Goal: Task Accomplishment & Management: Manage account settings

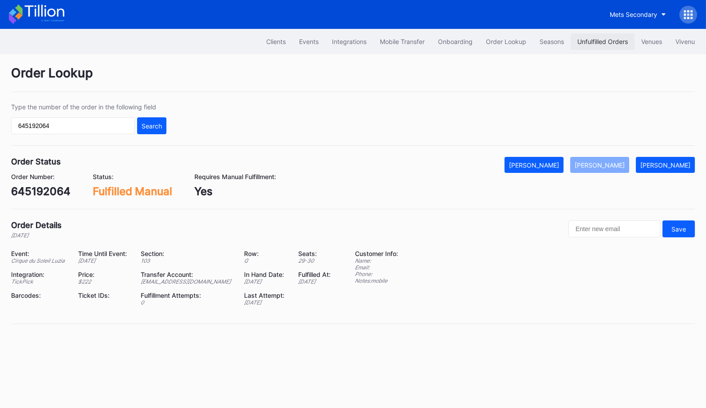
click at [606, 44] on div "Unfulfilled Orders" at bounding box center [603, 42] width 51 height 8
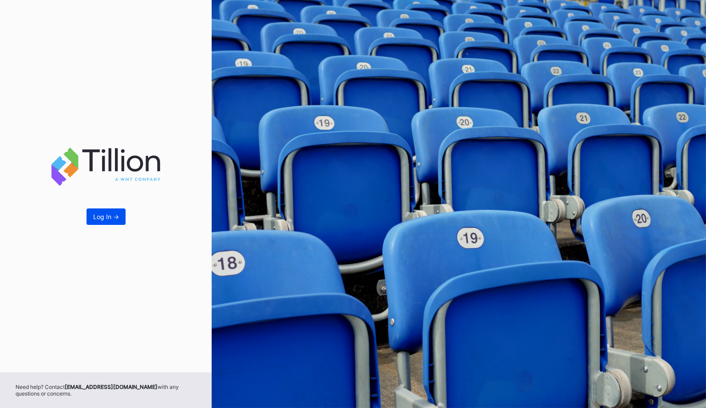
click at [111, 217] on div "Log In ->" at bounding box center [106, 217] width 26 height 8
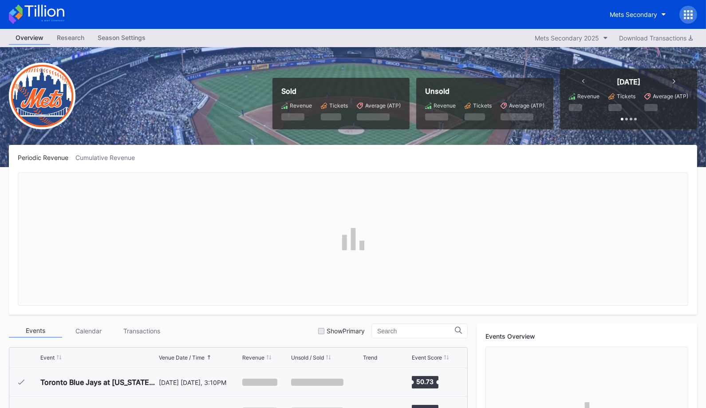
scroll to position [2017, 0]
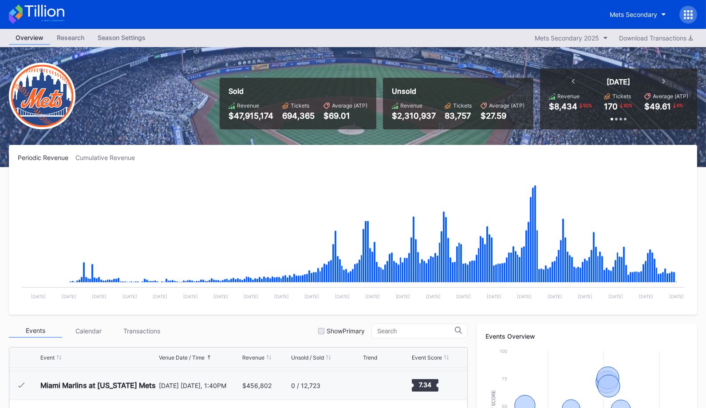
click at [692, 17] on icon at bounding box center [692, 18] width 2 height 2
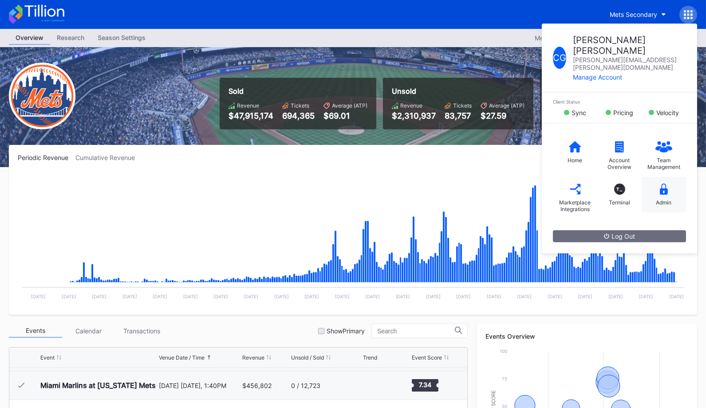
click at [671, 199] on div "Admin" at bounding box center [665, 202] width 16 height 7
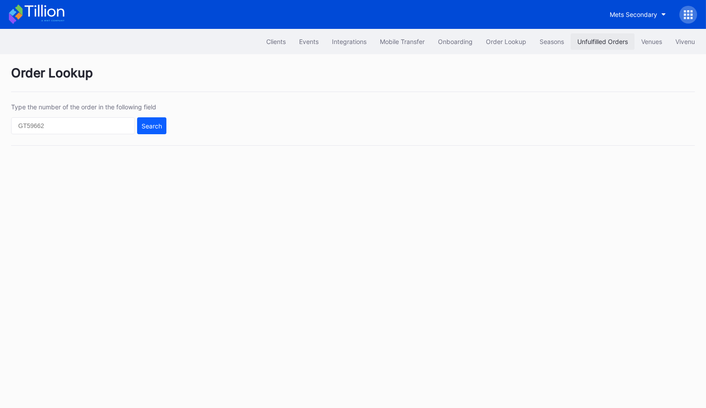
click at [595, 43] on div "Unfulfilled Orders" at bounding box center [603, 42] width 51 height 8
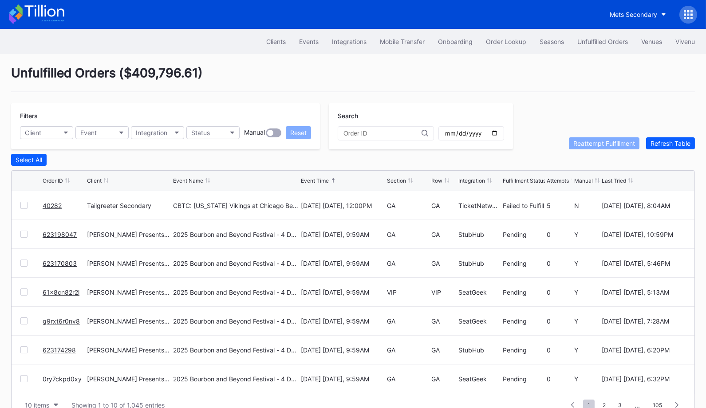
scroll to position [17, 0]
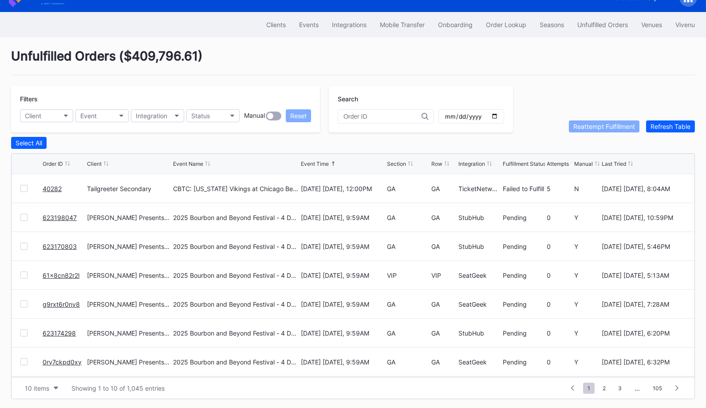
click at [53, 186] on link "40282" at bounding box center [52, 189] width 19 height 8
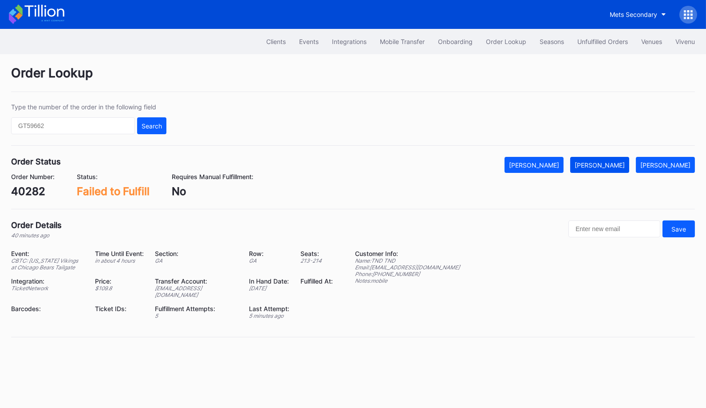
click at [610, 162] on div "Mark Fulfilled" at bounding box center [600, 165] width 50 height 8
click at [603, 42] on div "Unfulfilled Orders" at bounding box center [603, 42] width 51 height 8
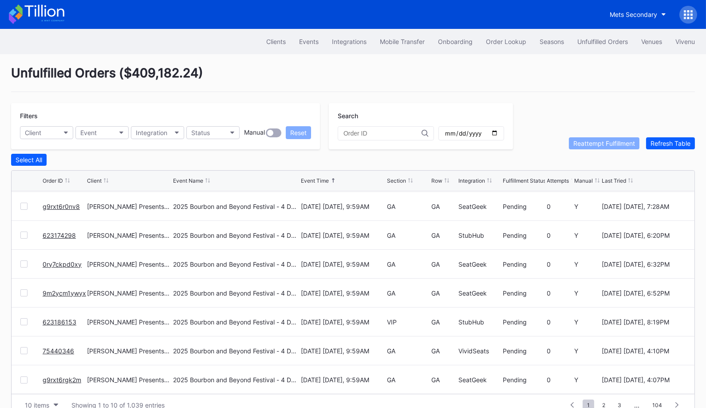
scroll to position [17, 0]
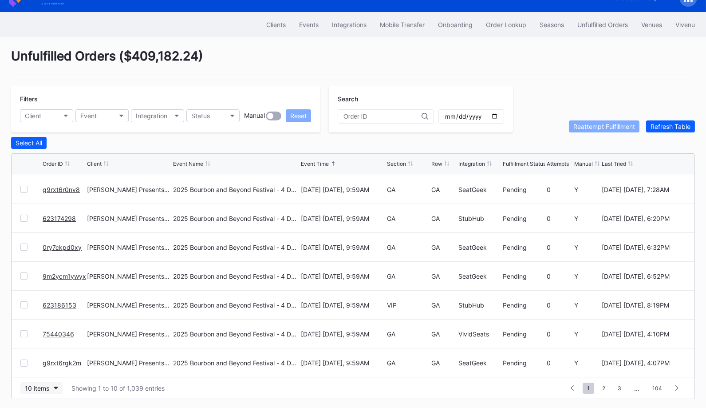
click at [57, 386] on icon "button" at bounding box center [56, 387] width 4 height 3
click at [50, 336] on div "50 items" at bounding box center [41, 330] width 42 height 16
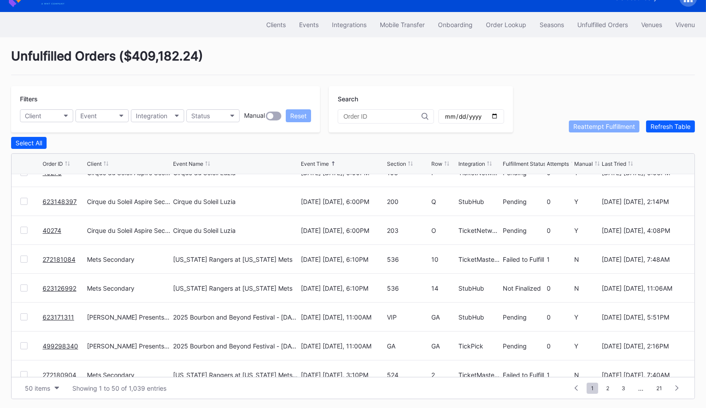
scroll to position [946, 0]
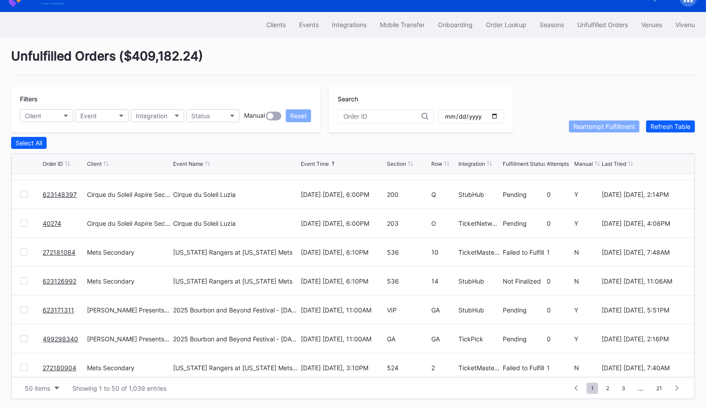
click at [25, 248] on div at bounding box center [23, 251] width 7 height 7
click at [583, 127] on div "Reattempt Fulfillment" at bounding box center [605, 127] width 62 height 8
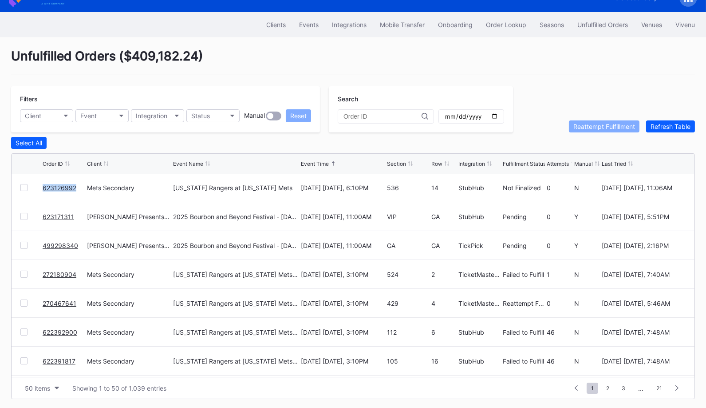
scroll to position [1046, 0]
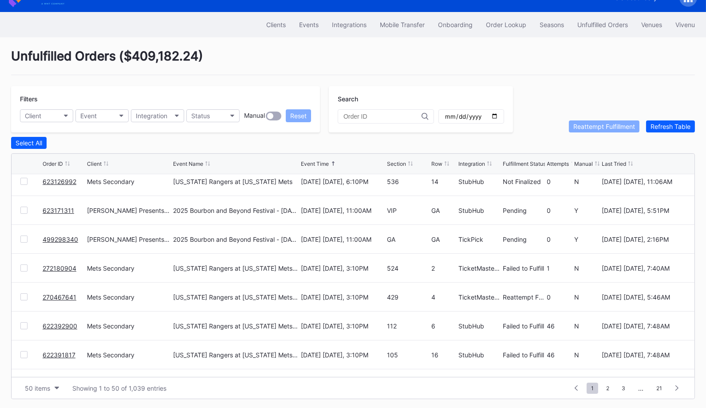
click at [24, 265] on div at bounding box center [23, 267] width 7 height 7
click at [600, 121] on button "Reattempt Fulfillment" at bounding box center [604, 126] width 71 height 12
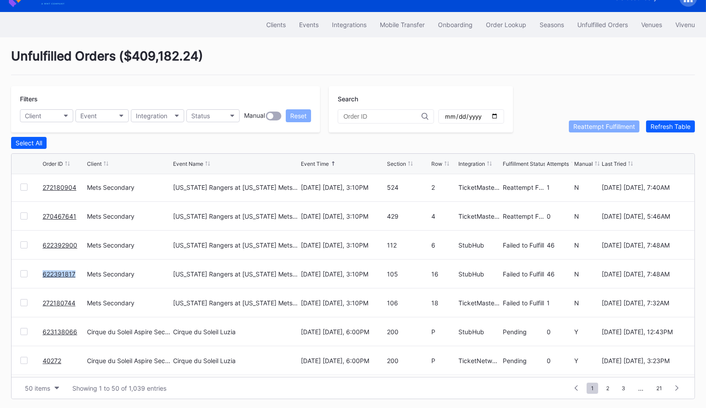
scroll to position [1128, 0]
click at [23, 300] on div at bounding box center [23, 300] width 7 height 7
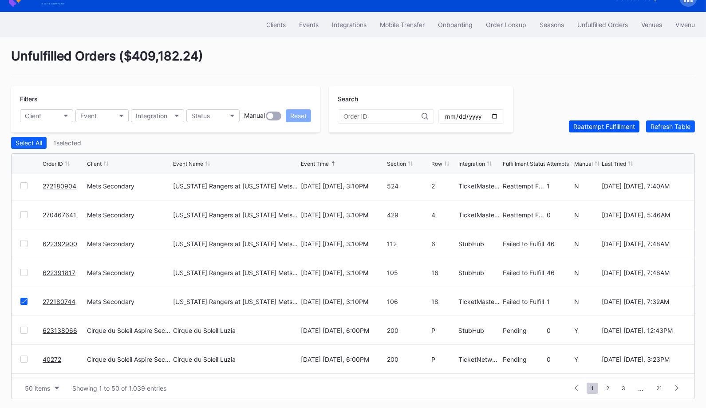
click at [594, 121] on button "Reattempt Fulfillment" at bounding box center [604, 126] width 71 height 12
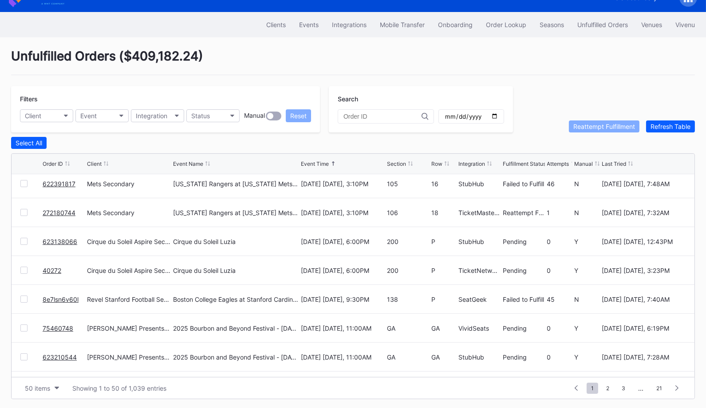
scroll to position [1240, 0]
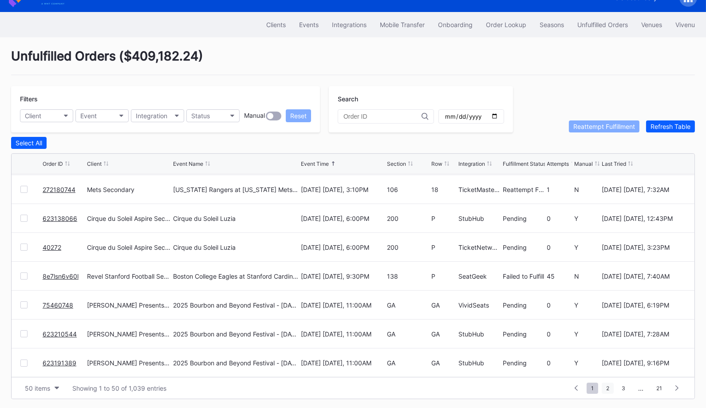
click at [611, 383] on span "2" at bounding box center [608, 387] width 12 height 11
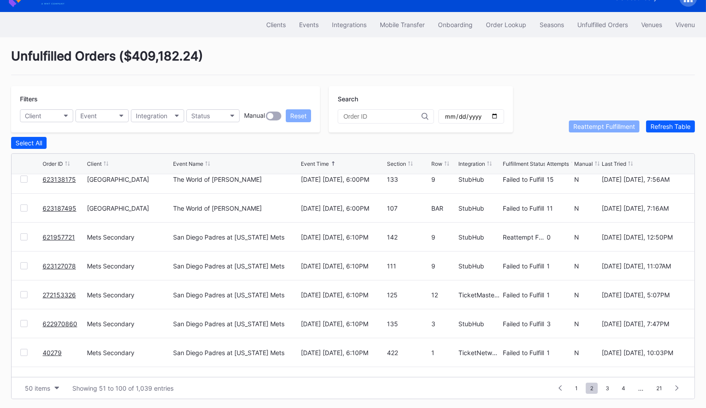
scroll to position [331, 0]
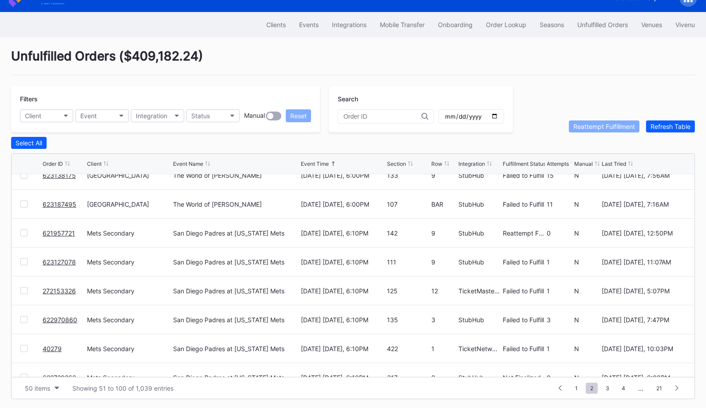
click at [23, 230] on div at bounding box center [23, 232] width 7 height 7
click at [23, 258] on div at bounding box center [23, 261] width 7 height 7
click at [26, 288] on div at bounding box center [23, 290] width 7 height 7
click at [607, 126] on div "Reattempt Fulfillment" at bounding box center [605, 127] width 62 height 8
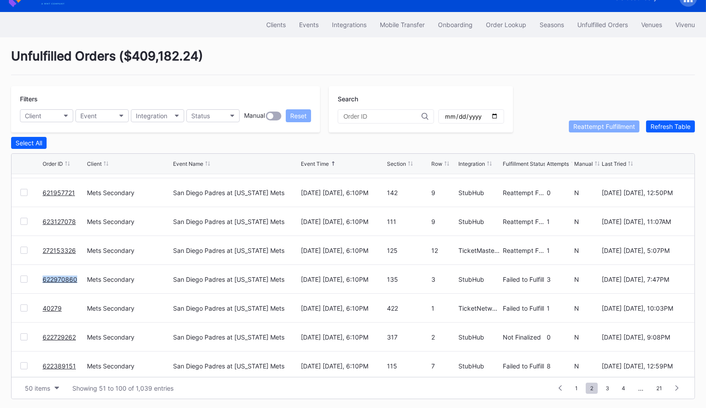
scroll to position [387, 0]
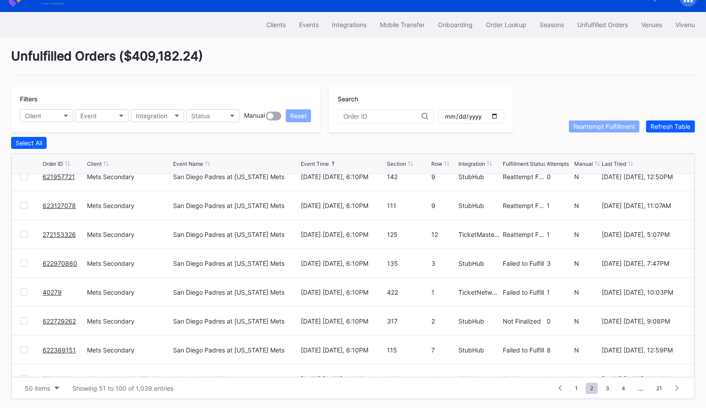
click at [23, 288] on div at bounding box center [23, 291] width 7 height 7
click at [595, 126] on div "Reattempt Fulfillment" at bounding box center [605, 127] width 62 height 8
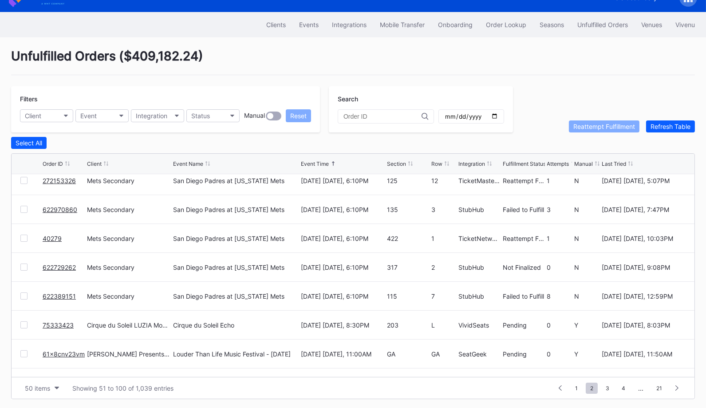
scroll to position [444, 0]
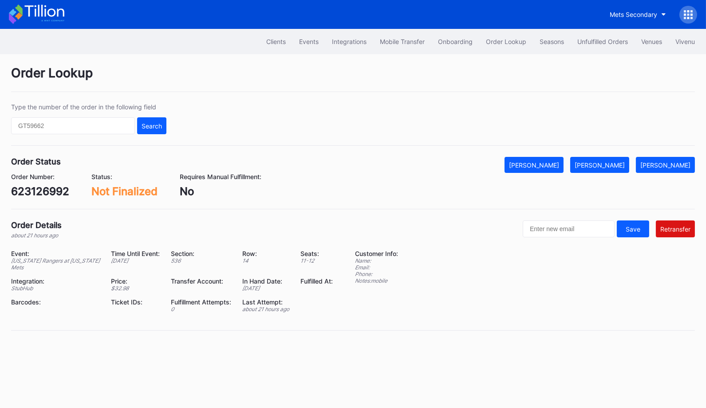
click at [48, 191] on div "623126992" at bounding box center [40, 191] width 58 height 13
copy div "623126992"
click at [559, 161] on div "[PERSON_NAME]" at bounding box center [534, 165] width 50 height 8
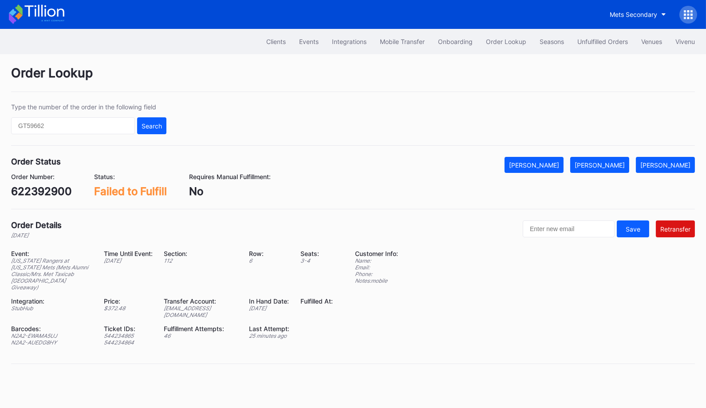
click at [61, 188] on div "622392900" at bounding box center [41, 191] width 61 height 13
copy div "622392900"
click at [220, 305] on div "ed-8158644@eventdynamic.com" at bounding box center [201, 311] width 74 height 13
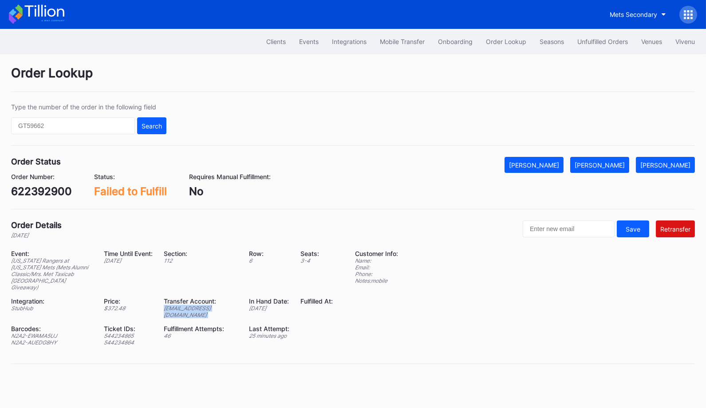
click at [220, 305] on div "ed-8158644@eventdynamic.com" at bounding box center [201, 311] width 74 height 13
copy div "ed-8158644@eventdynamic.com"
click at [54, 194] on div "622392900" at bounding box center [41, 191] width 61 height 13
copy div "622392900"
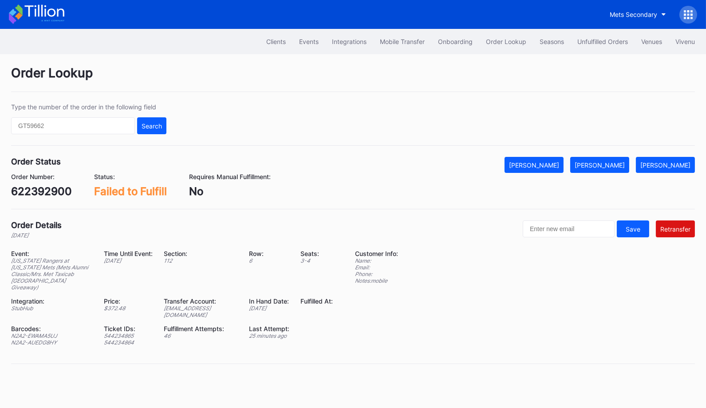
click at [209, 305] on div "ed-8158644@eventdynamic.com" at bounding box center [201, 311] width 74 height 13
copy div "ed-8158644@eventdynamic.com"
click at [101, 127] on input "text" at bounding box center [73, 125] width 124 height 17
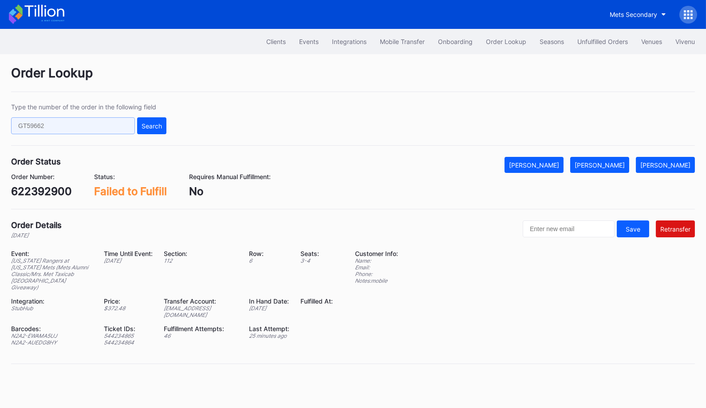
click at [101, 127] on input "text" at bounding box center [73, 125] width 124 height 17
paste input "622389151"
click at [149, 124] on div "Search" at bounding box center [152, 126] width 20 height 8
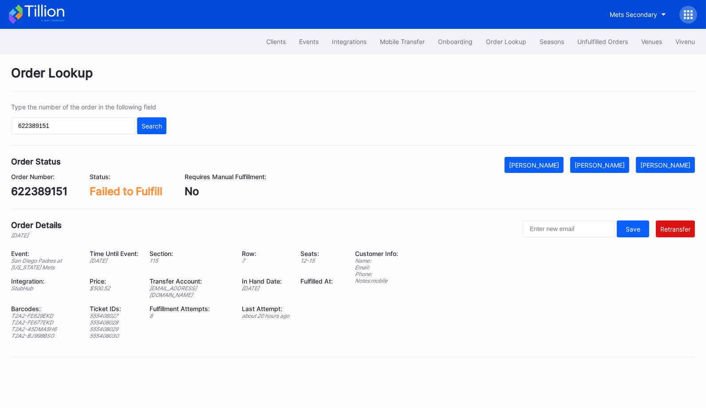
click at [198, 288] on div "ed-8162307@eventdynamic.com" at bounding box center [190, 291] width 81 height 13
copy div "ed-8162307@eventdynamic.com"
click at [131, 125] on input "622389151" at bounding box center [73, 125] width 124 height 17
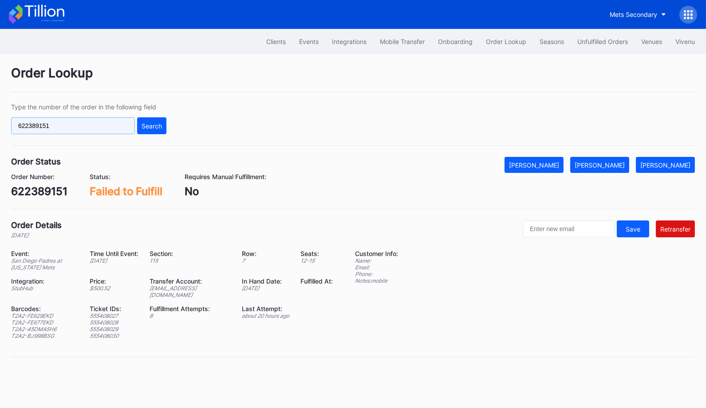
click at [131, 125] on input "622389151" at bounding box center [73, 125] width 124 height 17
paste input "92900"
type input "622392900"
click at [146, 123] on div "Search" at bounding box center [152, 126] width 20 height 8
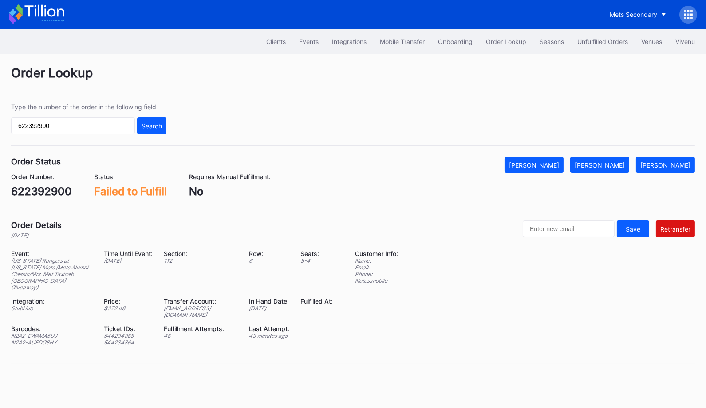
click at [184, 305] on div "ed-8158644@eventdynamic.com" at bounding box center [201, 311] width 74 height 13
copy div "ed-8158644@eventdynamic.com"
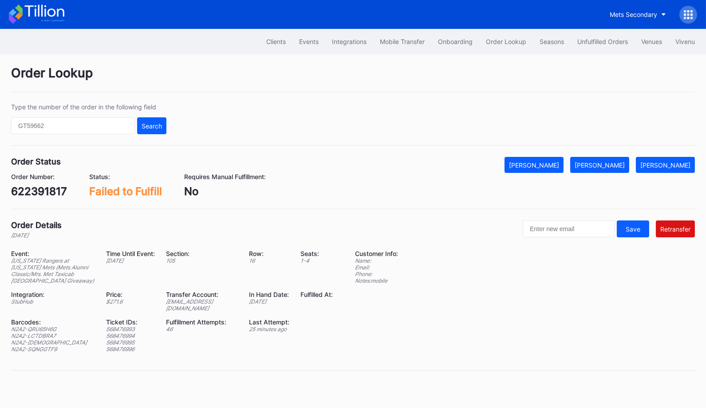
click at [226, 298] on div "[EMAIL_ADDRESS][DOMAIN_NAME]" at bounding box center [202, 304] width 72 height 13
copy div "[EMAIL_ADDRESS][DOMAIN_NAME]"
click at [51, 191] on div "622391817" at bounding box center [39, 191] width 56 height 13
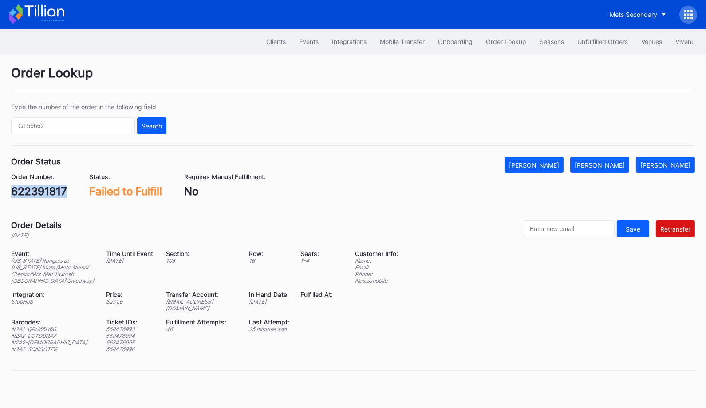
click at [51, 191] on div "622391817" at bounding box center [39, 191] width 56 height 13
copy div "622391817"
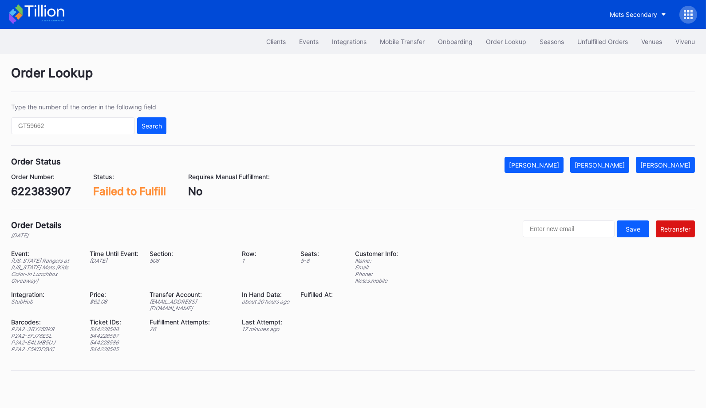
click at [45, 191] on div "622383907" at bounding box center [41, 191] width 60 height 13
copy div "622383907"
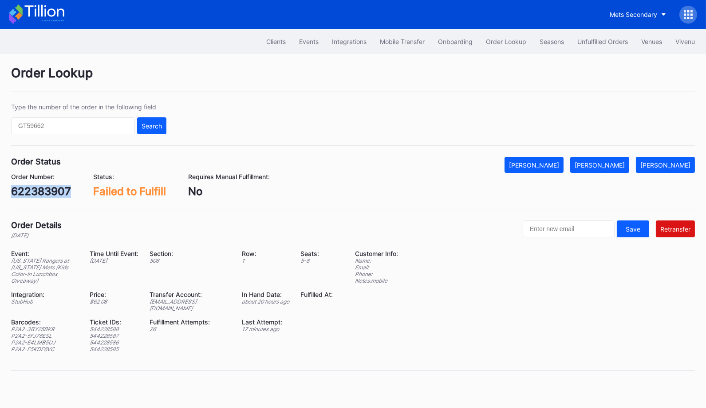
click at [167, 298] on div "[EMAIL_ADDRESS][DOMAIN_NAME]" at bounding box center [190, 304] width 81 height 13
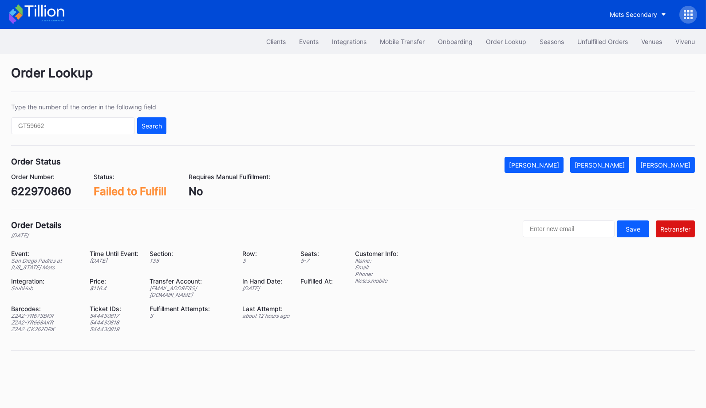
click at [60, 189] on div "622970860" at bounding box center [41, 191] width 60 height 13
copy div "622970860"
click at [44, 190] on div "622970860" at bounding box center [41, 191] width 60 height 13
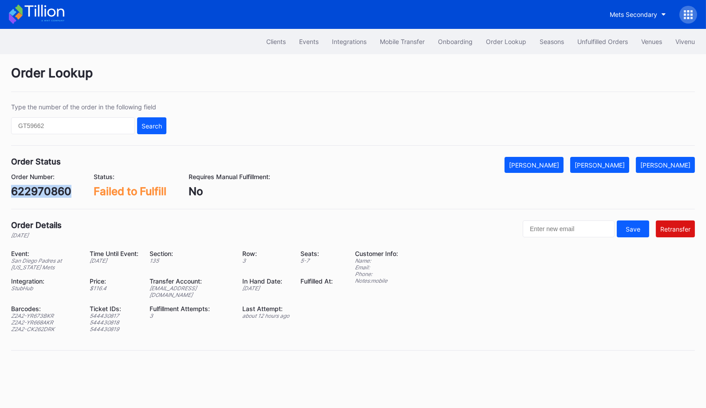
click at [44, 190] on div "622970860" at bounding box center [41, 191] width 60 height 13
copy div "622970860"
click at [172, 285] on div "ed-8334784@eventdynamic.com" at bounding box center [191, 291] width 82 height 13
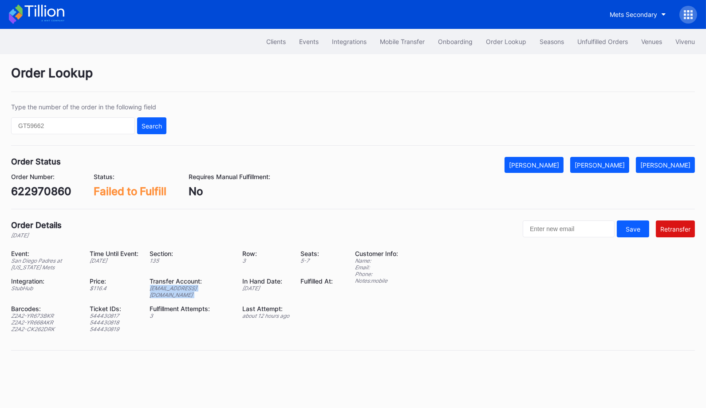
copy div "ed-8334784@eventdynamic.com"
click at [44, 189] on div "622970860" at bounding box center [41, 191] width 60 height 13
copy div "622970860"
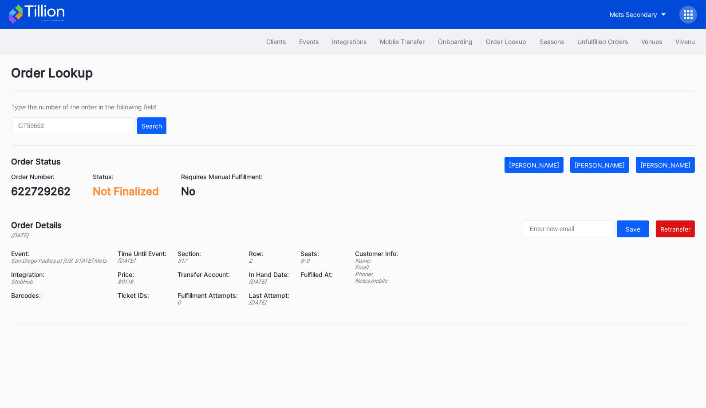
click at [51, 192] on div "622729262" at bounding box center [40, 191] width 59 height 13
copy div "622729262"
click at [542, 161] on div "[PERSON_NAME]" at bounding box center [534, 165] width 50 height 8
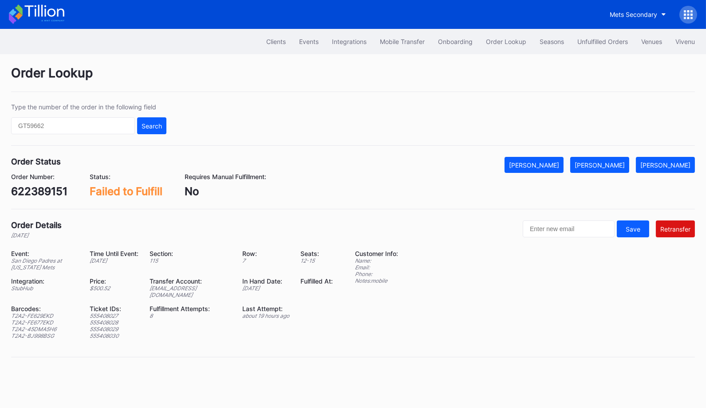
click at [51, 190] on div "622389151" at bounding box center [39, 191] width 56 height 13
copy div "622389151"
click at [701, 128] on div "Order Lookup Type the number of the order in the following field Search Order S…" at bounding box center [353, 216] width 706 height 325
click at [212, 287] on div "[EMAIL_ADDRESS][DOMAIN_NAME]" at bounding box center [191, 291] width 82 height 13
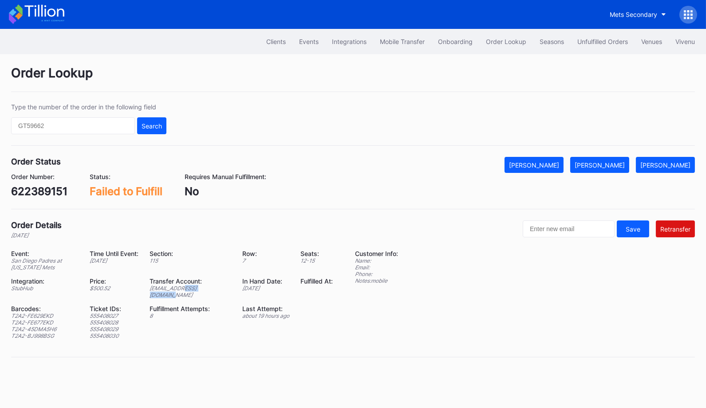
click at [212, 287] on div "[EMAIL_ADDRESS][DOMAIN_NAME]" at bounding box center [191, 291] width 82 height 13
copy div "[EMAIL_ADDRESS][DOMAIN_NAME]"
click at [30, 191] on div "622389151" at bounding box center [39, 191] width 56 height 13
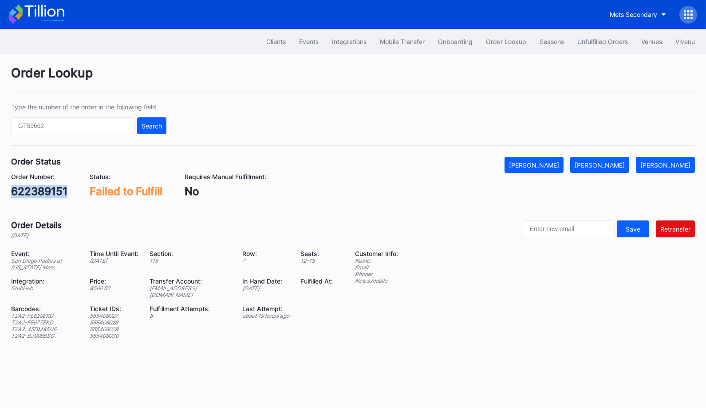
click at [30, 191] on div "622389151" at bounding box center [39, 191] width 56 height 13
copy div "622389151"
